Goal: Navigation & Orientation: Find specific page/section

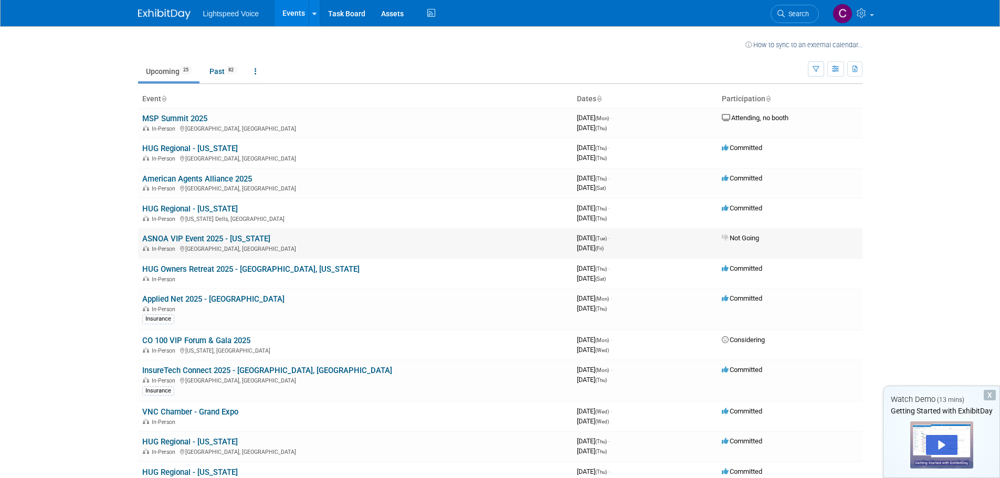
click at [200, 239] on link "ASNOA VIP Event 2025 - [US_STATE]" at bounding box center [206, 238] width 128 height 9
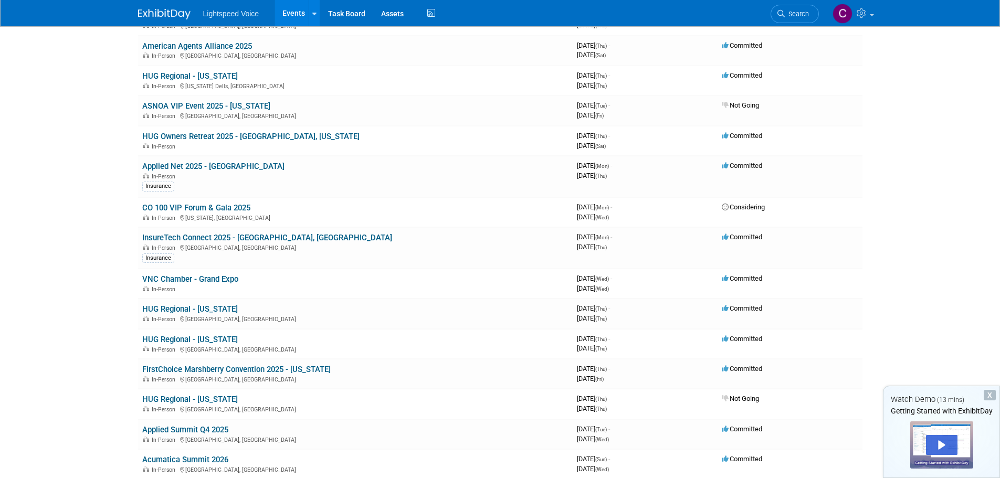
scroll to position [157, 0]
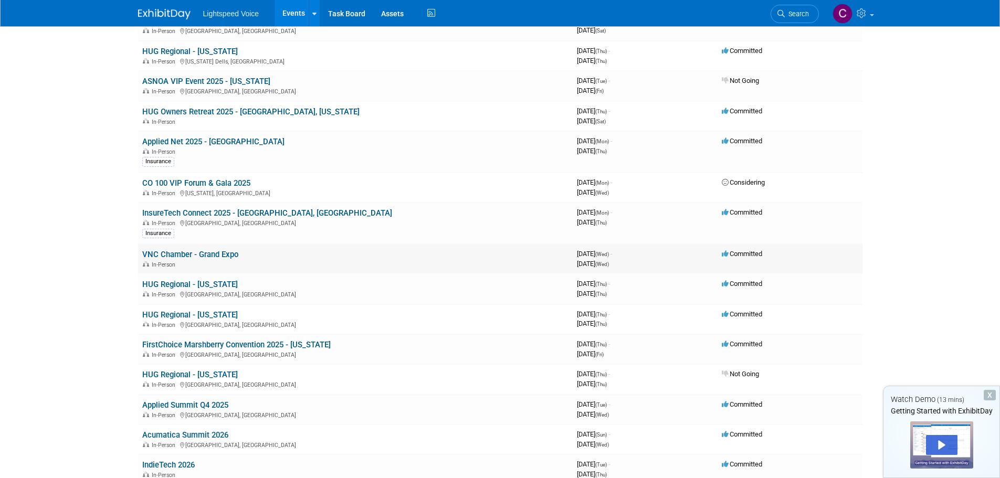
click at [185, 255] on link "VNC Chamber - Grand Expo" at bounding box center [190, 254] width 96 height 9
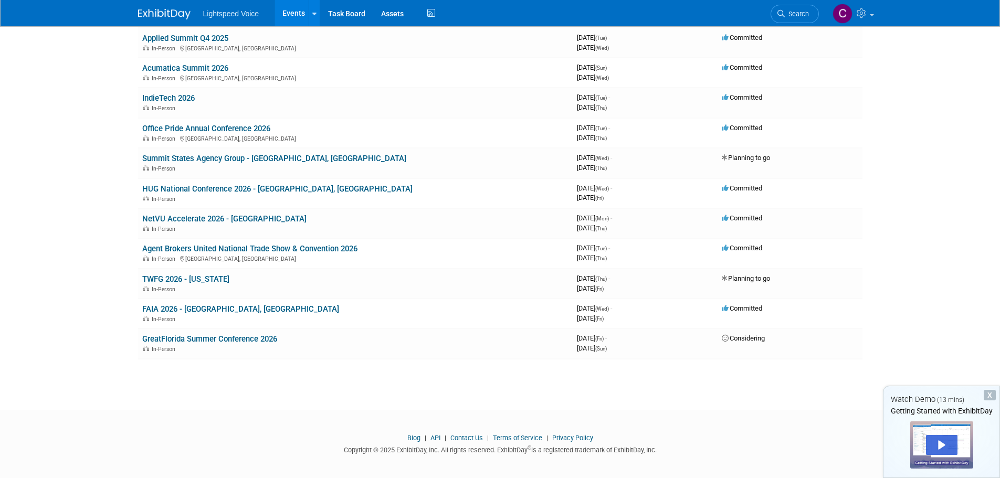
scroll to position [525, 0]
click at [184, 99] on link "IndieTech 2026" at bounding box center [168, 97] width 52 height 9
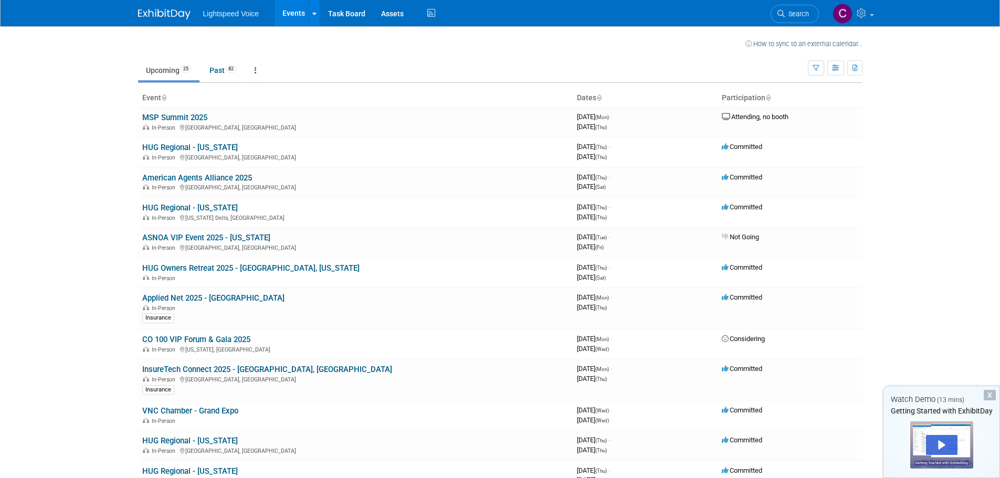
scroll to position [0, 0]
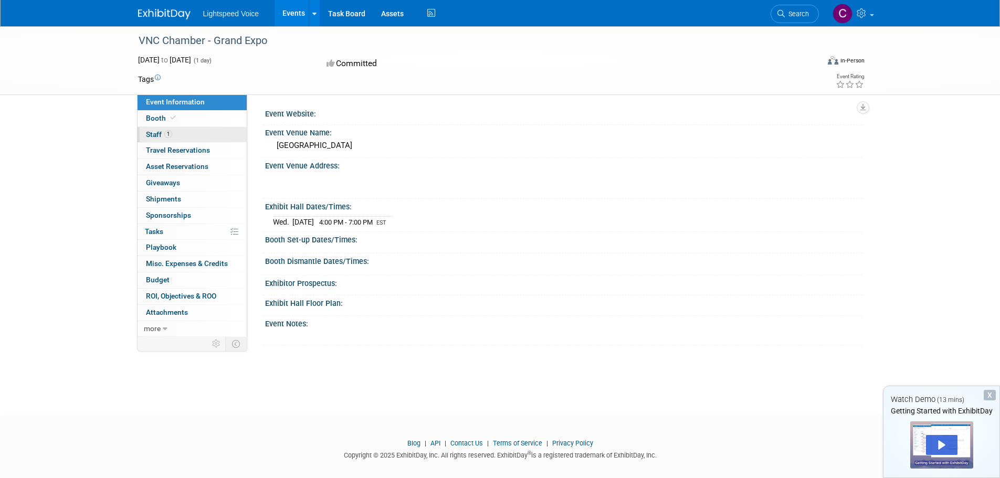
click at [147, 134] on span "Staff 1" at bounding box center [159, 134] width 26 height 8
